Goal: Information Seeking & Learning: Learn about a topic

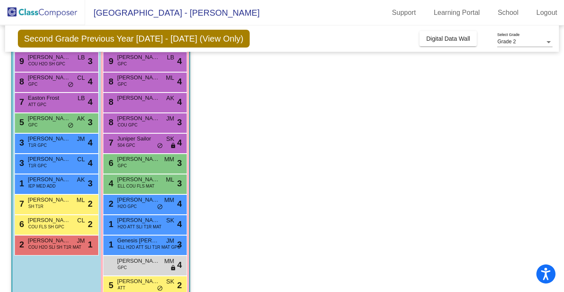
scroll to position [102, 0]
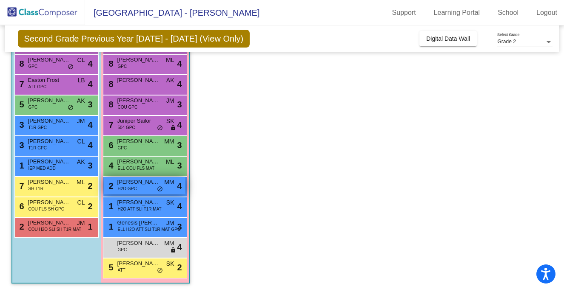
click at [139, 187] on div "2 [PERSON_NAME] H2O GPC MM lock do_not_disturb_alt 4" at bounding box center [144, 185] width 81 height 17
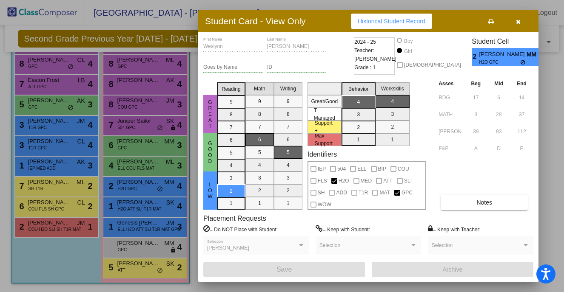
click at [521, 21] on button "button" at bounding box center [517, 21] width 27 height 15
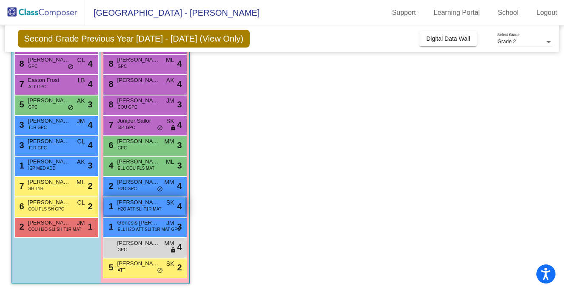
click at [145, 198] on div "1 [PERSON_NAME] H2O ATT SLI T1R MAT SK lock do_not_disturb_alt 4" at bounding box center [144, 206] width 81 height 17
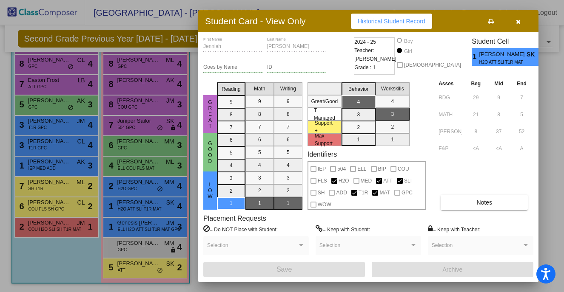
click at [518, 23] on icon "button" at bounding box center [518, 22] width 5 height 6
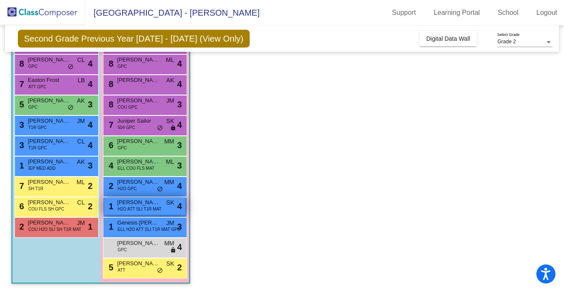
click at [163, 210] on div "1 [PERSON_NAME] H2O ATT SLI T1R MAT SK lock do_not_disturb_alt 4" at bounding box center [144, 206] width 81 height 17
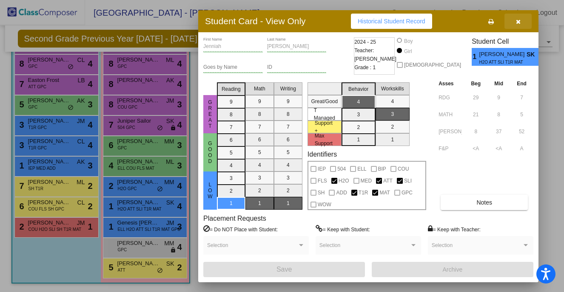
click at [516, 18] on span "button" at bounding box center [518, 21] width 5 height 7
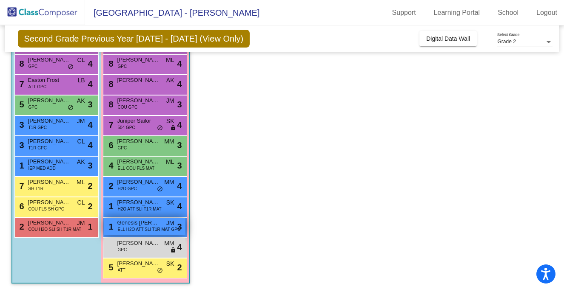
click at [145, 225] on span "Genesis [PERSON_NAME]" at bounding box center [138, 223] width 43 height 9
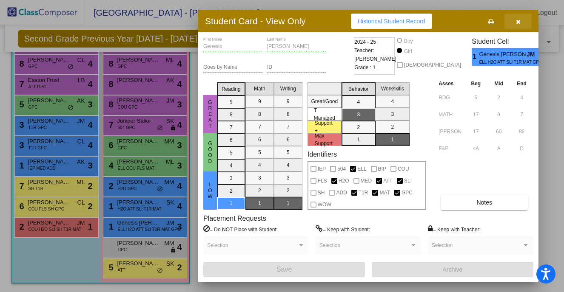
click at [519, 23] on icon "button" at bounding box center [518, 22] width 5 height 6
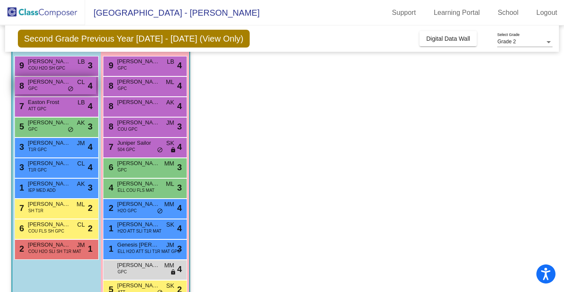
scroll to position [78, 0]
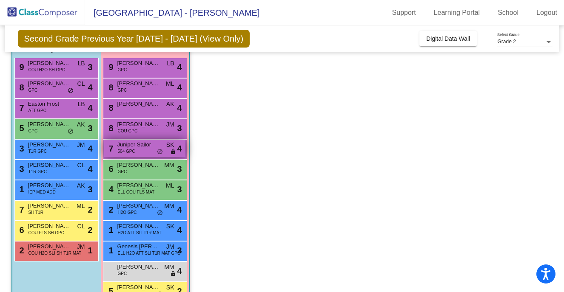
click at [145, 153] on div "7 Juniper Sailor 504 GPC SK lock do_not_disturb_alt 4" at bounding box center [144, 148] width 81 height 17
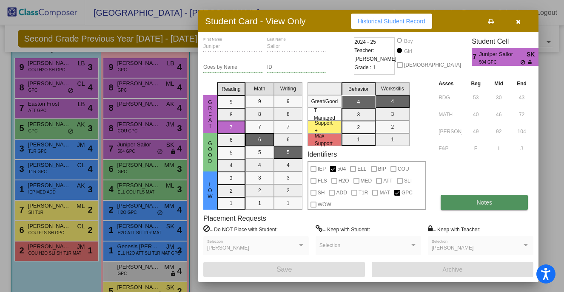
click at [486, 200] on span "Notes" at bounding box center [484, 202] width 16 height 7
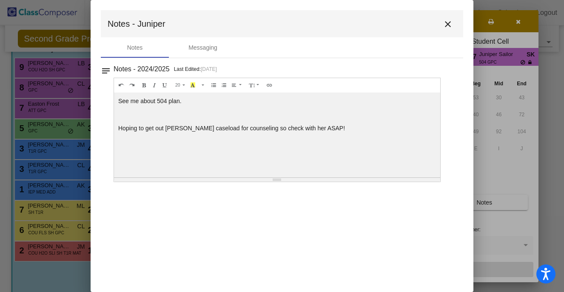
click at [450, 24] on mat-icon "close" at bounding box center [448, 24] width 10 height 10
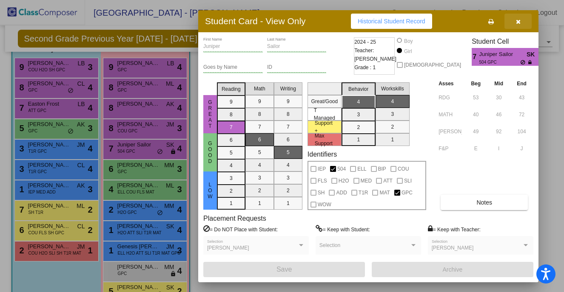
click at [516, 23] on icon "button" at bounding box center [518, 22] width 5 height 6
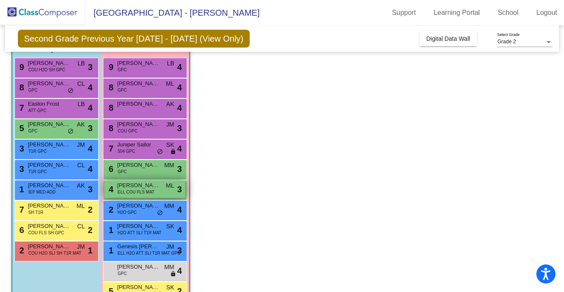
click at [153, 191] on span "ELL COU FLS MAT" at bounding box center [136, 192] width 37 height 6
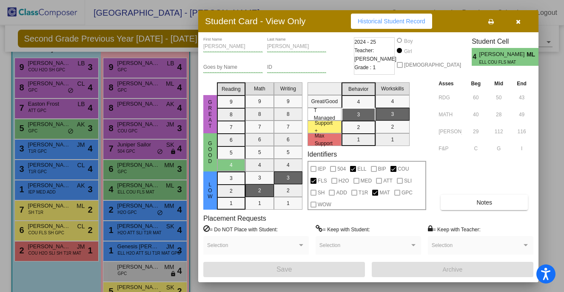
click at [516, 26] on button "button" at bounding box center [517, 21] width 27 height 15
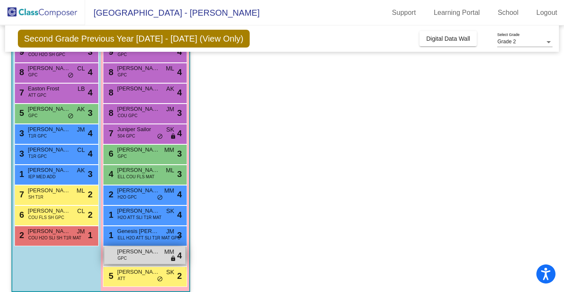
scroll to position [96, 0]
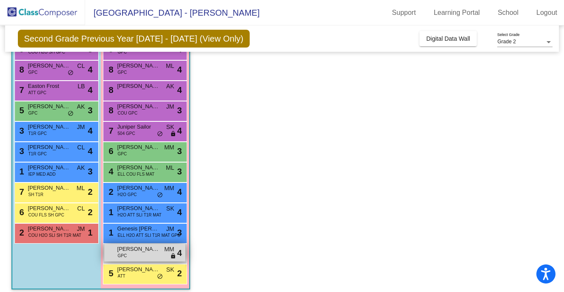
click at [139, 271] on span "[PERSON_NAME]" at bounding box center [138, 270] width 43 height 9
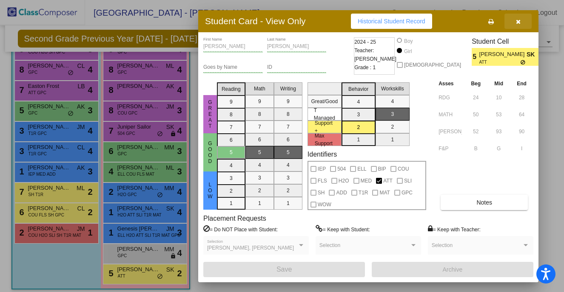
click at [520, 23] on icon "button" at bounding box center [518, 22] width 5 height 6
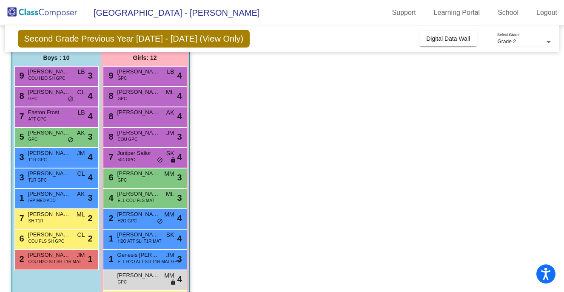
scroll to position [0, 0]
